Goal: Task Accomplishment & Management: Complete application form

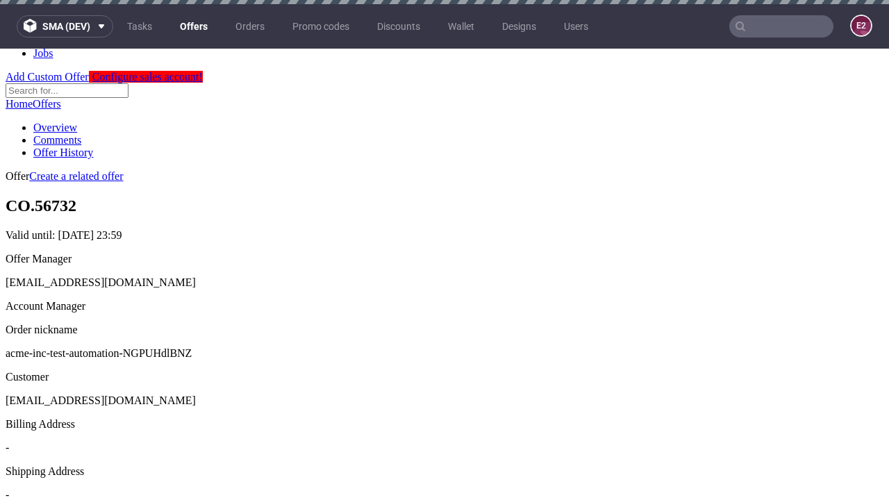
scroll to position [4, 0]
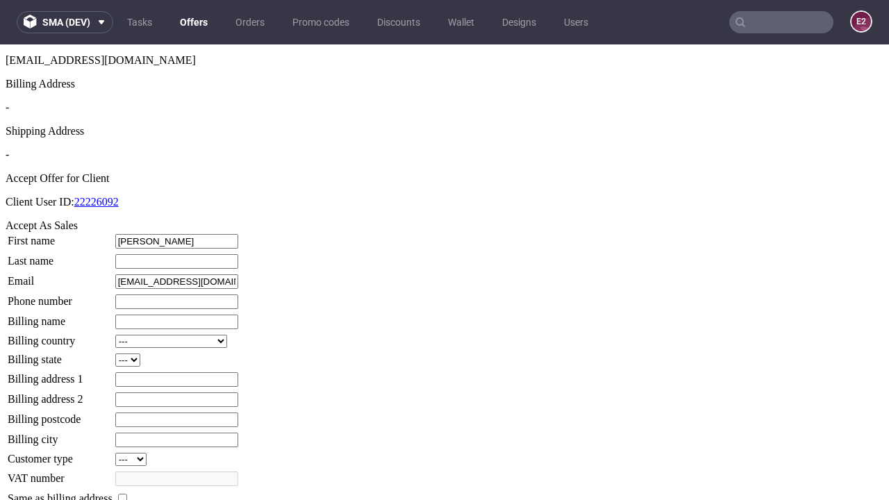
type input "Judd"
type input "Marquardt-Leannon"
type input "1509813888"
type input "Jayne.Runolfsson"
select select "13"
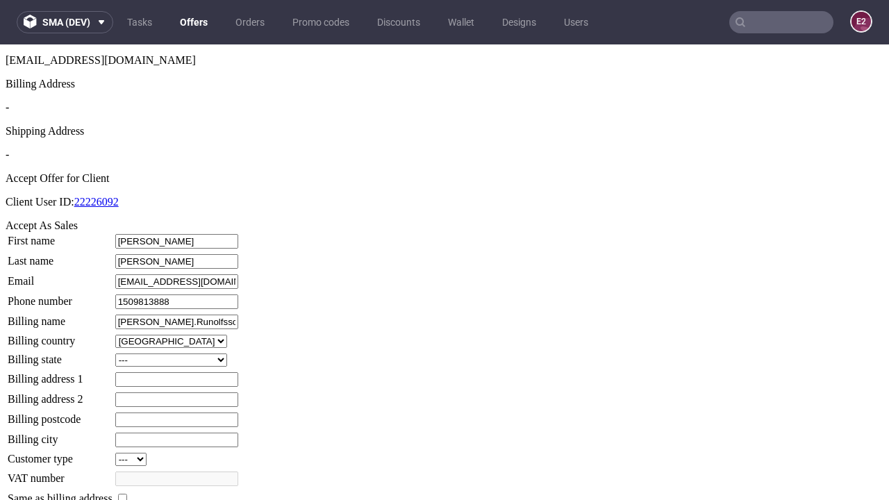
select select "132"
type input "Jayne.Runolfsson"
type input "8 Laburnum Grove"
type input "EV8 1QE"
type input "Dietrich-le-Schuster"
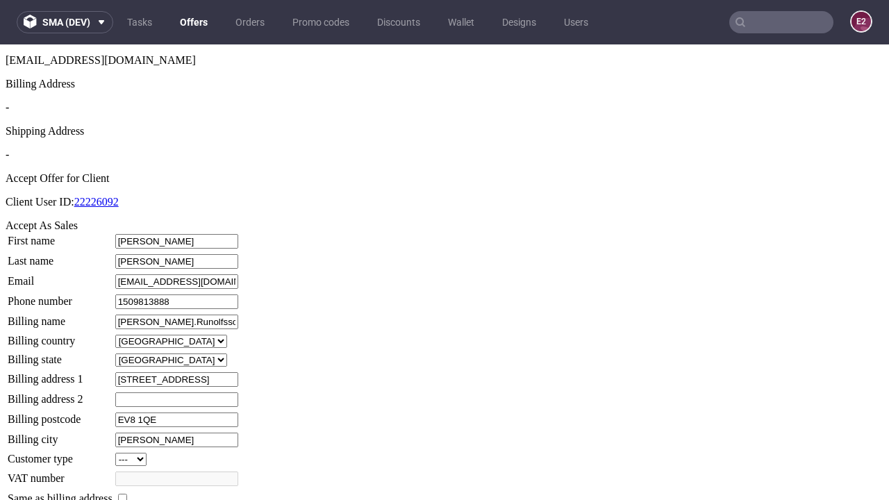
click at [127, 494] on input "checkbox" at bounding box center [122, 498] width 9 height 9
checkbox input "true"
type input "Jayne.Runolfsson"
select select "13"
type input "8 Laburnum Grove"
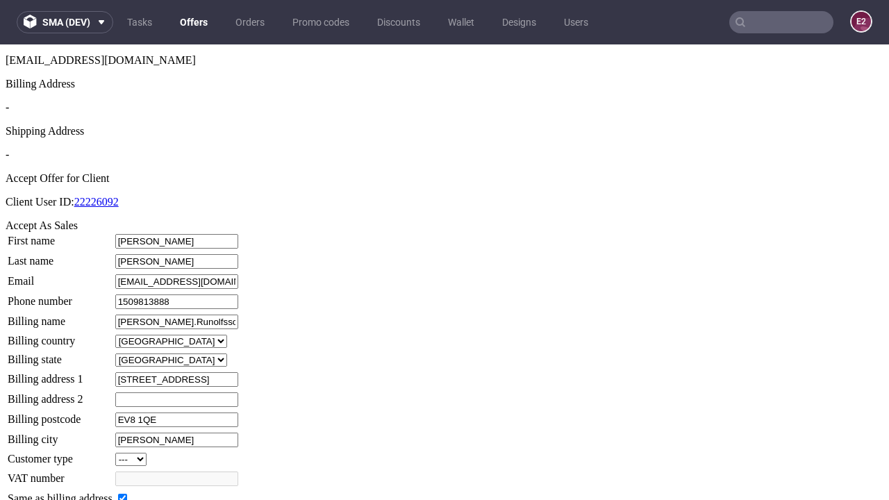
type input "EV8 1QE"
type input "Dietrich-le-Schuster"
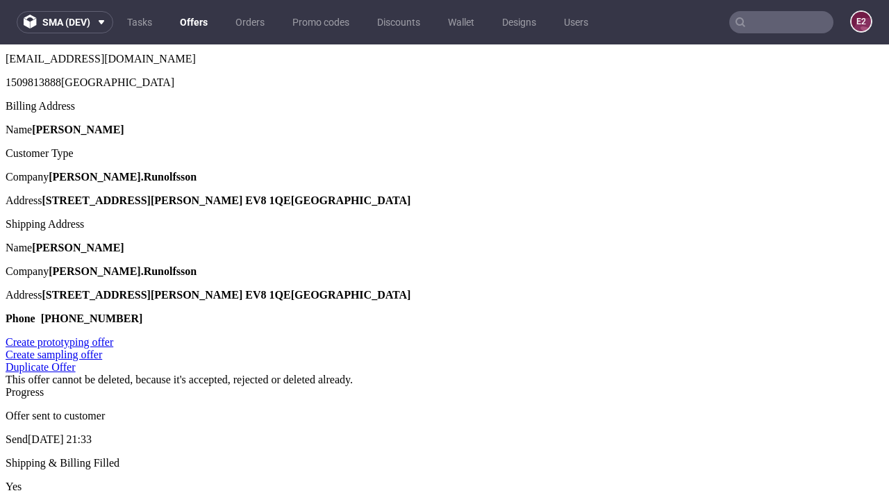
scroll to position [0, 0]
